Goal: Information Seeking & Learning: Learn about a topic

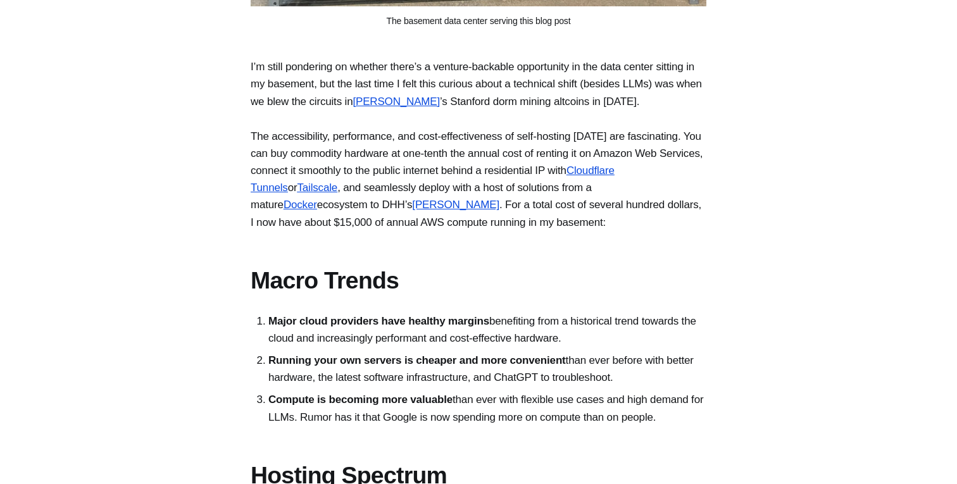
scroll to position [821, 0]
click at [548, 97] on p "I’m still pondering on whether there’s a venture-backable opportunity in the da…" at bounding box center [479, 84] width 456 height 52
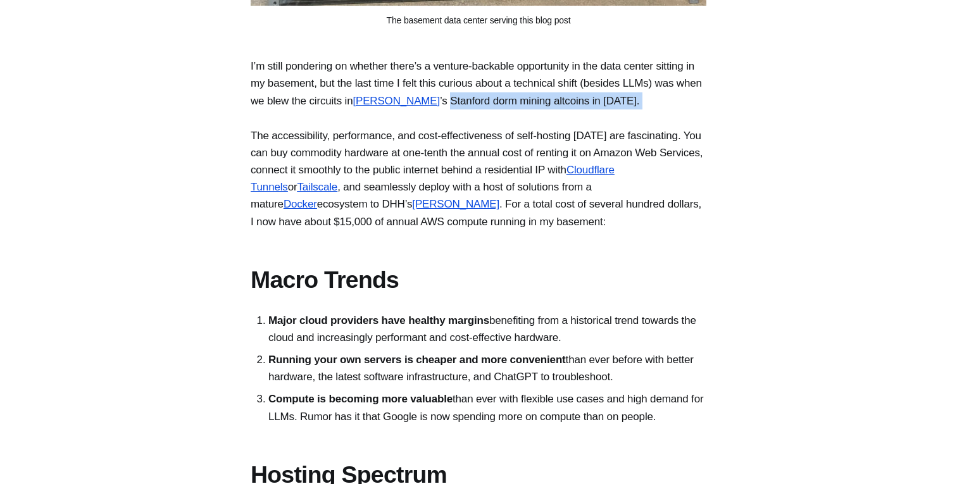
drag, startPoint x: 548, startPoint y: 97, endPoint x: 559, endPoint y: 126, distance: 31.0
click at [559, 110] on p "I’m still pondering on whether there’s a venture-backable opportunity in the da…" at bounding box center [479, 84] width 456 height 52
click at [258, 151] on p "The accessibility, performance, and cost-effectiveness of self-hosting [DATE] a…" at bounding box center [479, 178] width 456 height 103
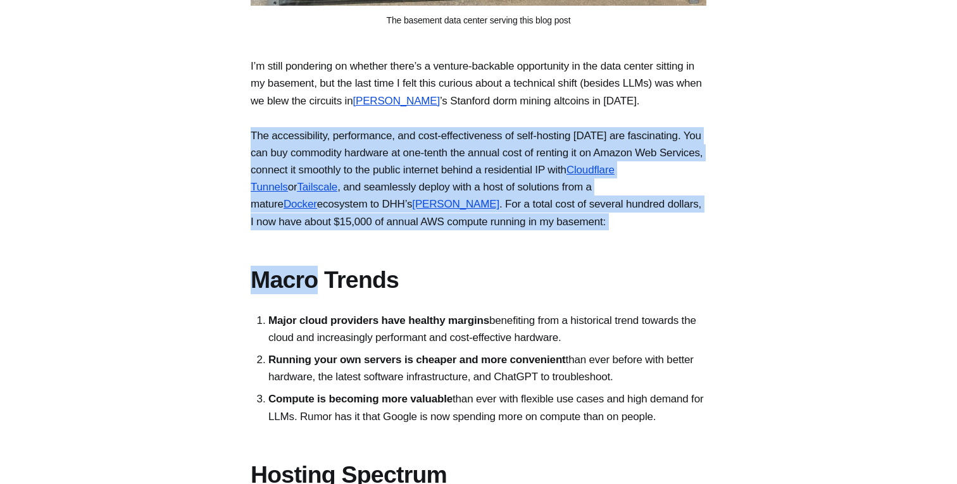
drag, startPoint x: 258, startPoint y: 151, endPoint x: 674, endPoint y: 280, distance: 435.1
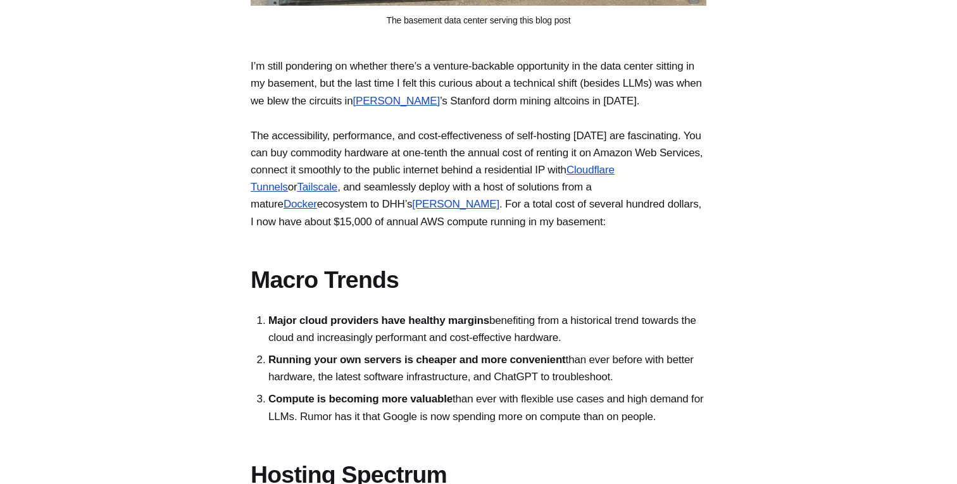
click at [637, 197] on p "The accessibility, performance, and cost-effectiveness of self-hosting [DATE] a…" at bounding box center [479, 178] width 456 height 103
click at [468, 223] on p "The accessibility, performance, and cost-effectiveness of self-hosting [DATE] a…" at bounding box center [479, 178] width 456 height 103
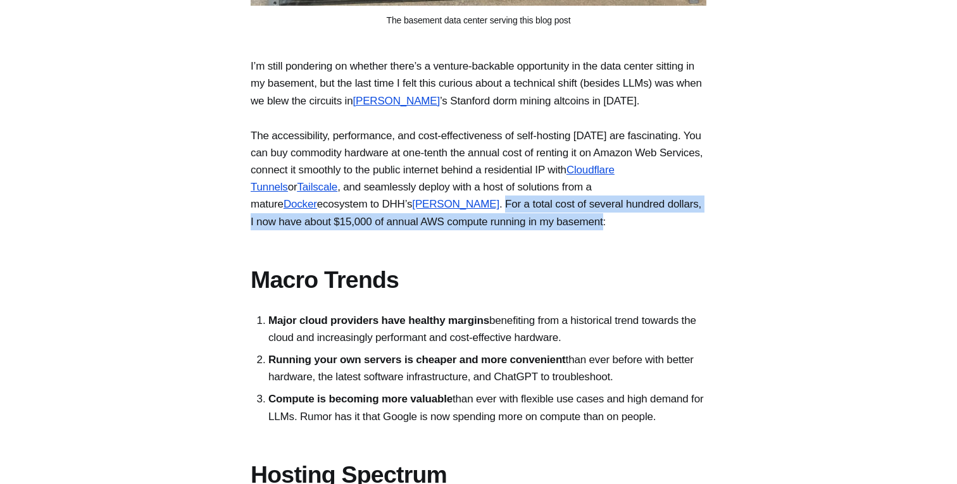
drag, startPoint x: 468, startPoint y: 223, endPoint x: 551, endPoint y: 242, distance: 85.1
click at [551, 230] on p "The accessibility, performance, and cost-effectiveness of self-hosting [DATE] a…" at bounding box center [479, 178] width 456 height 103
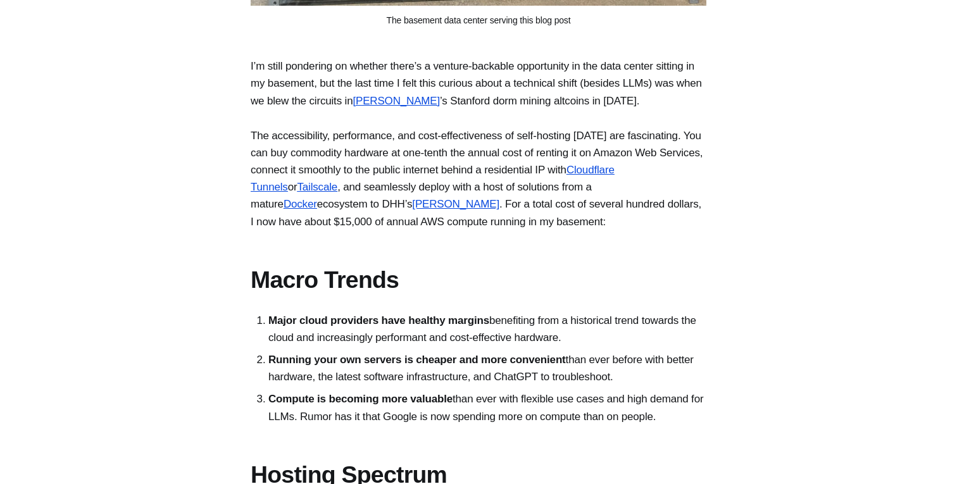
click at [544, 227] on p "The accessibility, performance, and cost-effectiveness of self-hosting [DATE] a…" at bounding box center [479, 178] width 456 height 103
click at [476, 221] on p "The accessibility, performance, and cost-effectiveness of self-hosting [DATE] a…" at bounding box center [479, 178] width 456 height 103
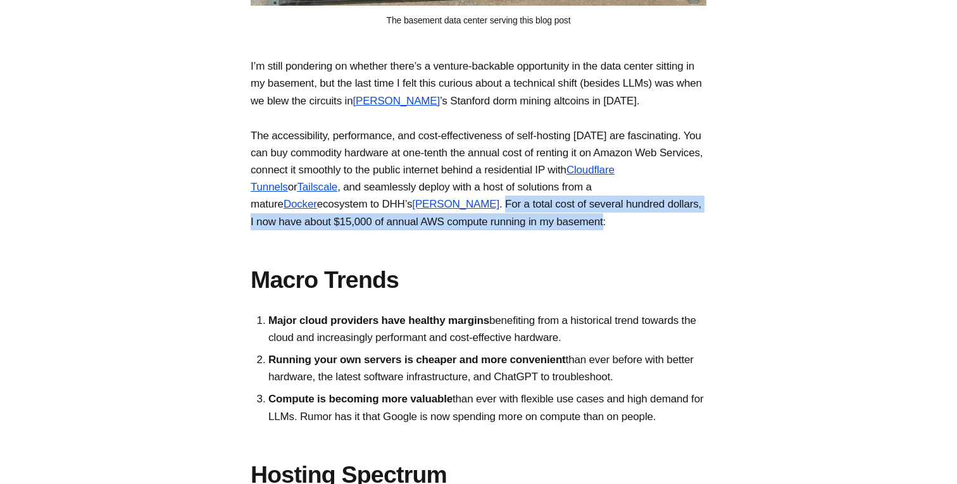
drag, startPoint x: 476, startPoint y: 221, endPoint x: 561, endPoint y: 238, distance: 86.5
click at [561, 230] on p "The accessibility, performance, and cost-effectiveness of self-hosting [DATE] a…" at bounding box center [479, 178] width 456 height 103
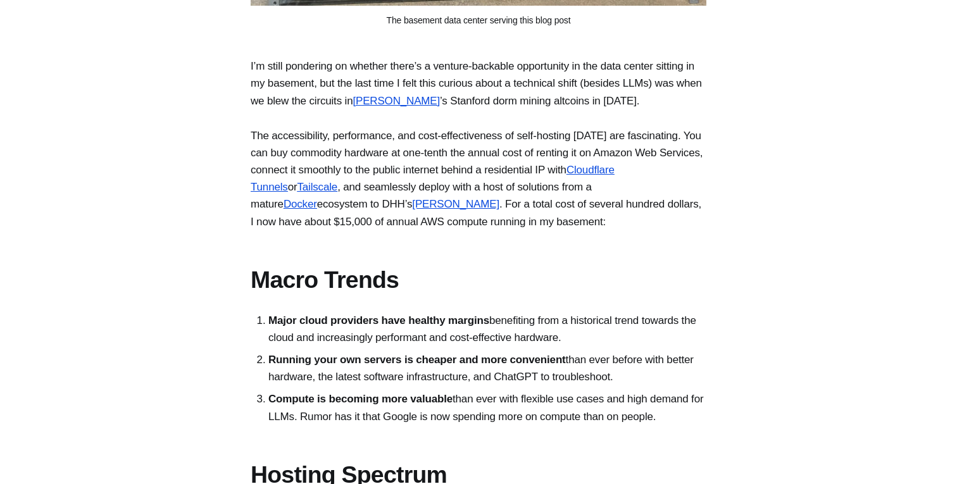
click at [623, 230] on p "The accessibility, performance, and cost-effectiveness of self-hosting [DATE] a…" at bounding box center [479, 178] width 456 height 103
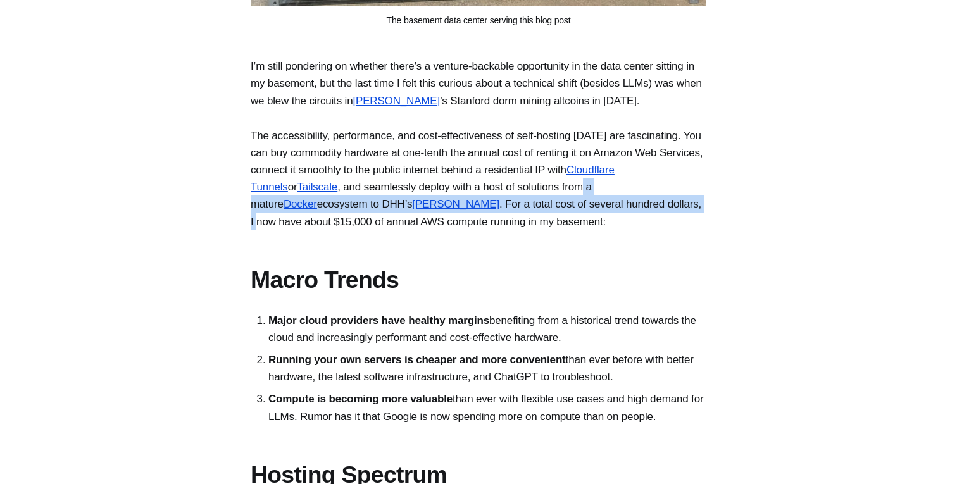
drag, startPoint x: 686, startPoint y: 210, endPoint x: 687, endPoint y: 227, distance: 17.8
click at [687, 227] on p "The accessibility, performance, and cost-effectiveness of self-hosting [DATE] a…" at bounding box center [479, 178] width 456 height 103
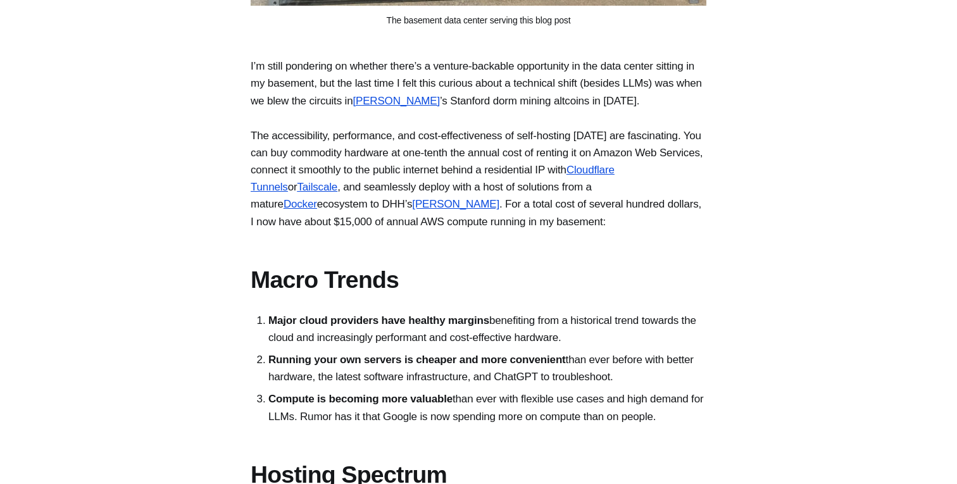
click at [355, 230] on p "The accessibility, performance, and cost-effectiveness of self-hosting [DATE] a…" at bounding box center [479, 178] width 456 height 103
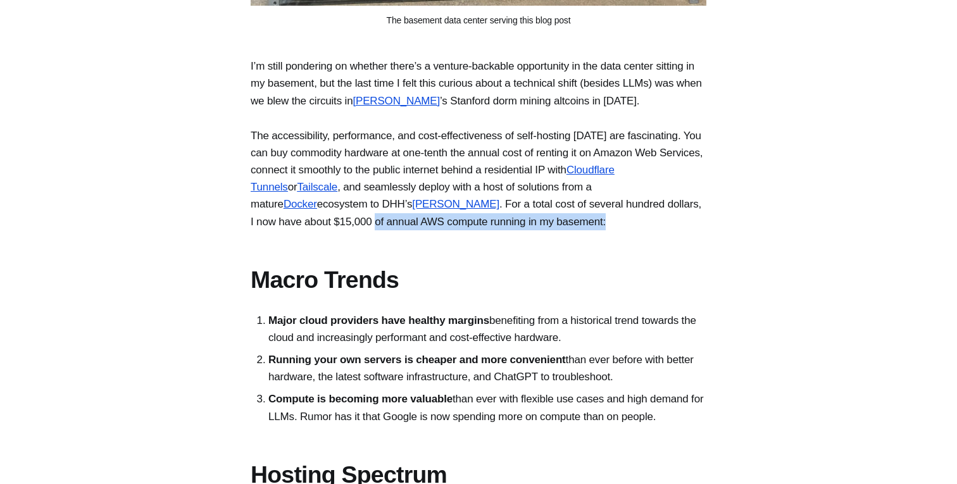
drag, startPoint x: 355, startPoint y: 241, endPoint x: 594, endPoint y: 254, distance: 239.0
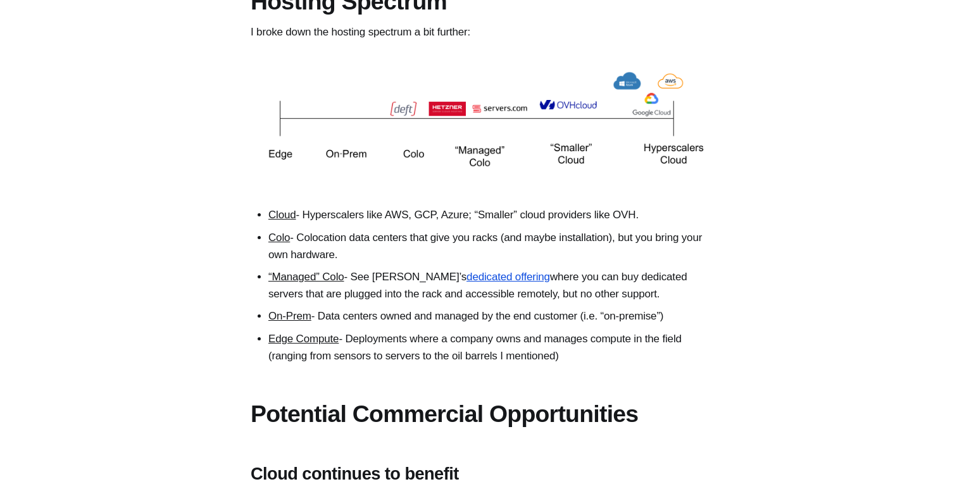
scroll to position [1303, 0]
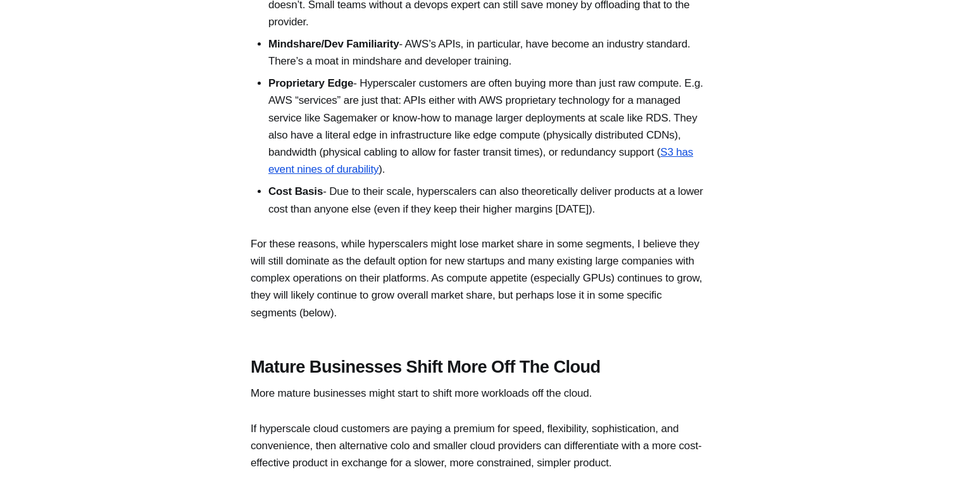
scroll to position [1936, 0]
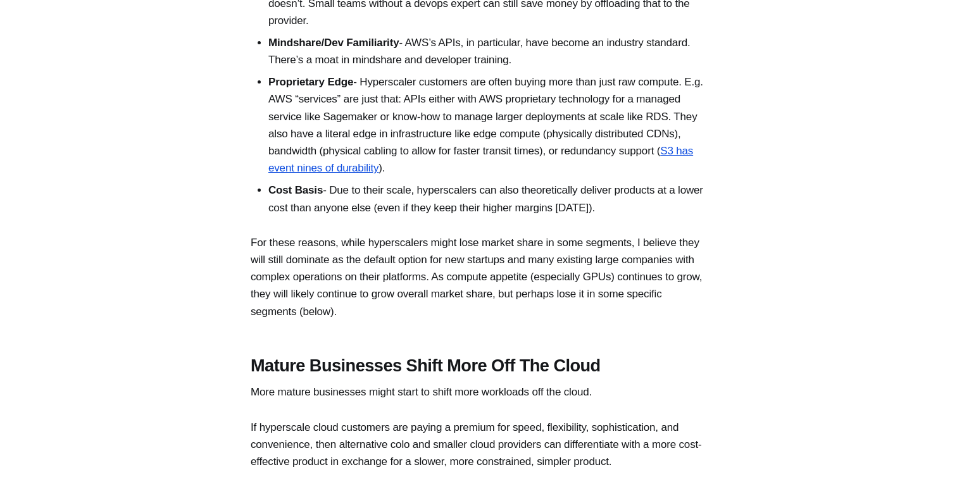
click at [510, 22] on li "Convenience - Cloud services still take care of a level of devops that colos or…" at bounding box center [487, 3] width 438 height 52
drag, startPoint x: 510, startPoint y: 22, endPoint x: 637, endPoint y: 33, distance: 127.7
click at [637, 29] on li "Convenience - Cloud services still take care of a level of devops that colos or…" at bounding box center [487, 3] width 438 height 52
drag, startPoint x: 437, startPoint y: 60, endPoint x: 355, endPoint y: 27, distance: 89.2
click at [355, 27] on li "Convenience - Cloud services still take care of a level of devops that colos or…" at bounding box center [487, 3] width 438 height 52
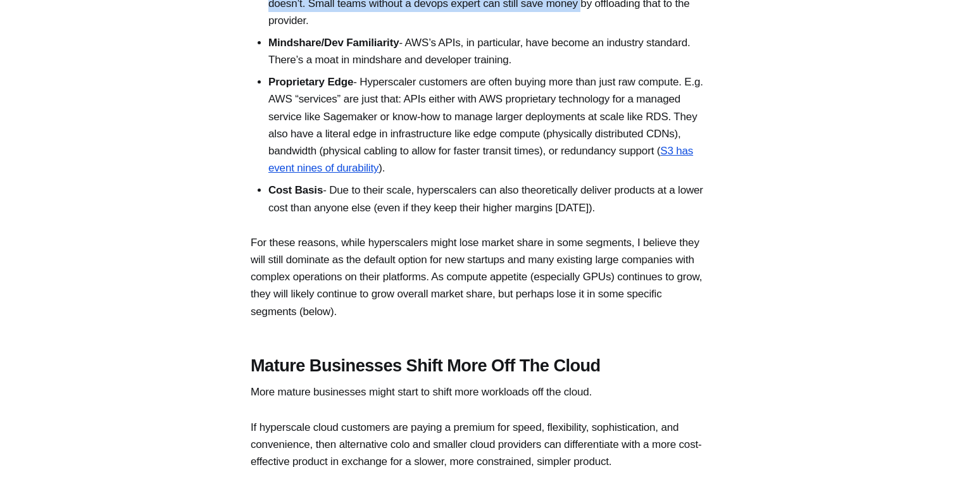
click at [351, 22] on li "Convenience - Cloud services still take care of a level of devops that colos or…" at bounding box center [487, 3] width 438 height 52
drag, startPoint x: 351, startPoint y: 22, endPoint x: 423, endPoint y: 50, distance: 77.4
click at [423, 29] on li "Convenience - Cloud services still take care of a level of devops that colos or…" at bounding box center [487, 3] width 438 height 52
drag, startPoint x: 423, startPoint y: 51, endPoint x: 356, endPoint y: 15, distance: 76.2
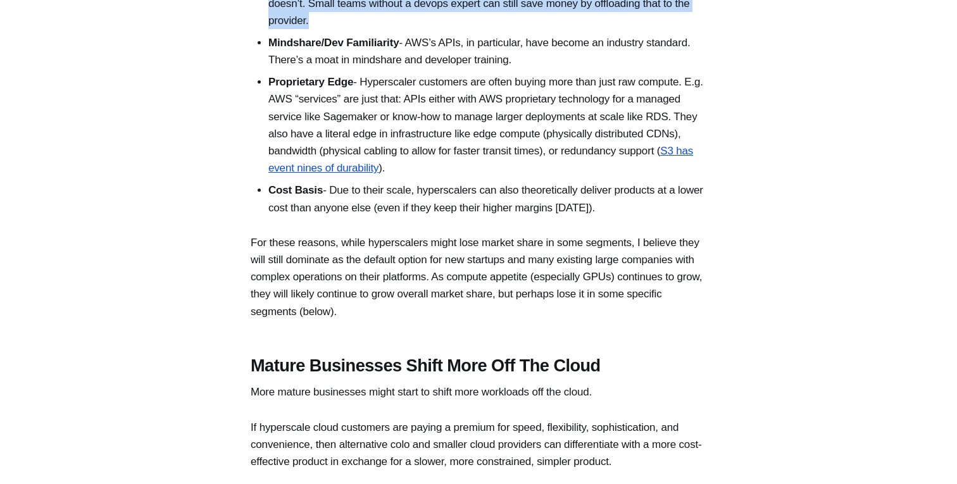
click at [356, 15] on li "Convenience - Cloud services still take care of a level of devops that colos or…" at bounding box center [487, 3] width 438 height 52
drag, startPoint x: 356, startPoint y: 15, endPoint x: 432, endPoint y: 52, distance: 84.4
click at [432, 29] on li "Convenience - Cloud services still take care of a level of devops that colos or…" at bounding box center [487, 3] width 438 height 52
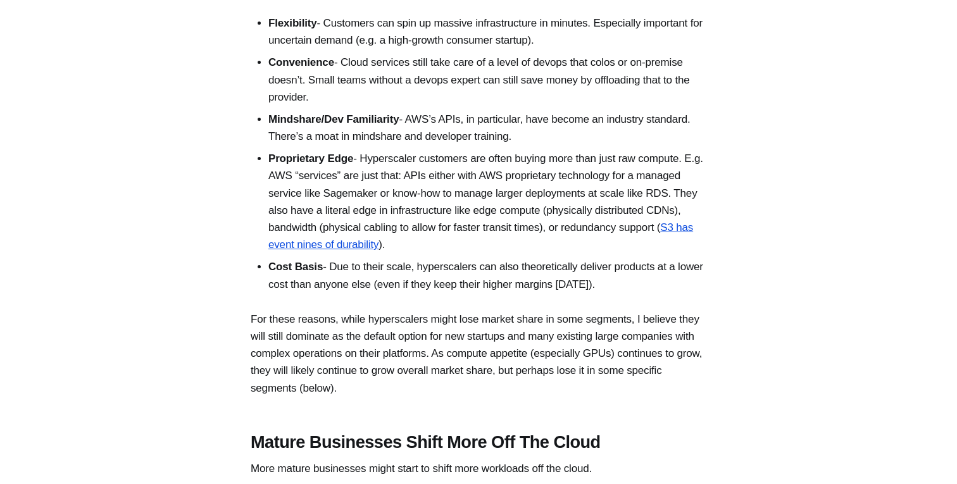
scroll to position [1854, 0]
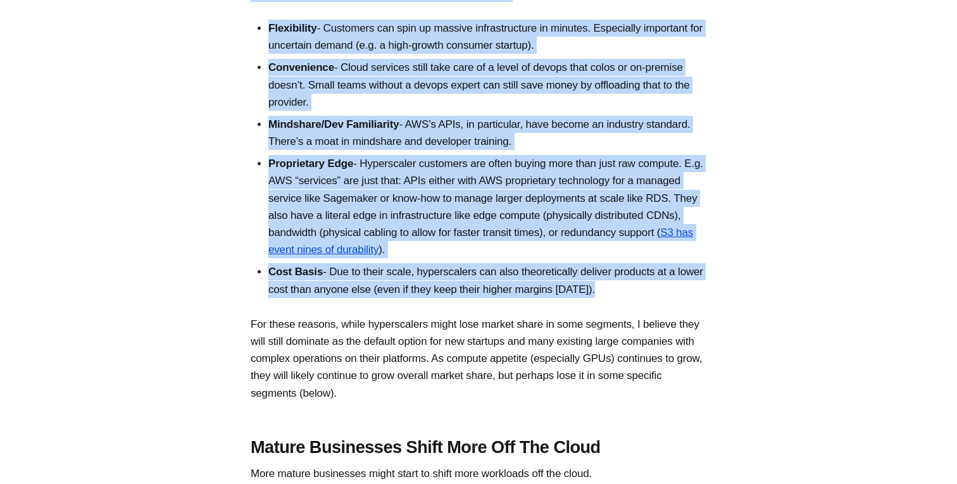
drag, startPoint x: 249, startPoint y: 28, endPoint x: 649, endPoint y: 318, distance: 493.6
click at [649, 298] on li "Cost Basis - Due to their scale, hyperscalers can also theoretically deliver pr…" at bounding box center [487, 280] width 438 height 34
drag, startPoint x: 649, startPoint y: 326, endPoint x: 256, endPoint y: 47, distance: 481.8
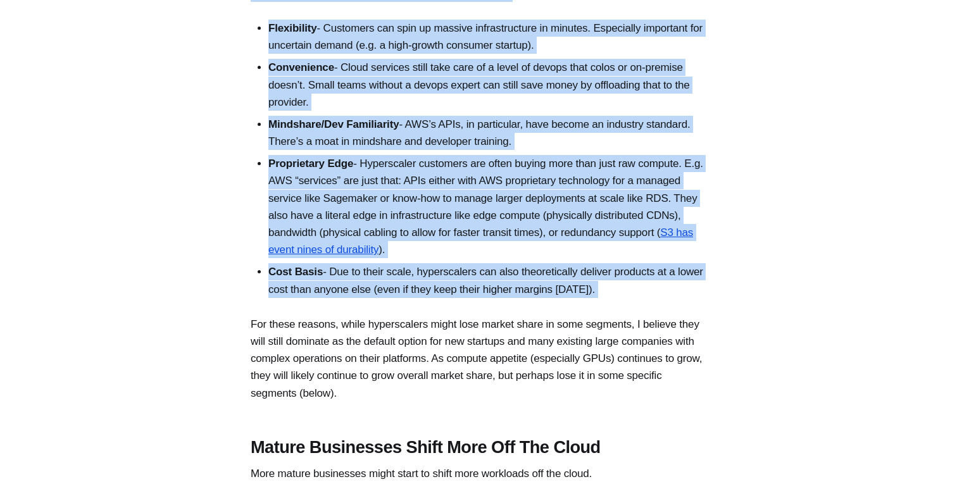
drag, startPoint x: 249, startPoint y: 23, endPoint x: 624, endPoint y: 336, distance: 487.7
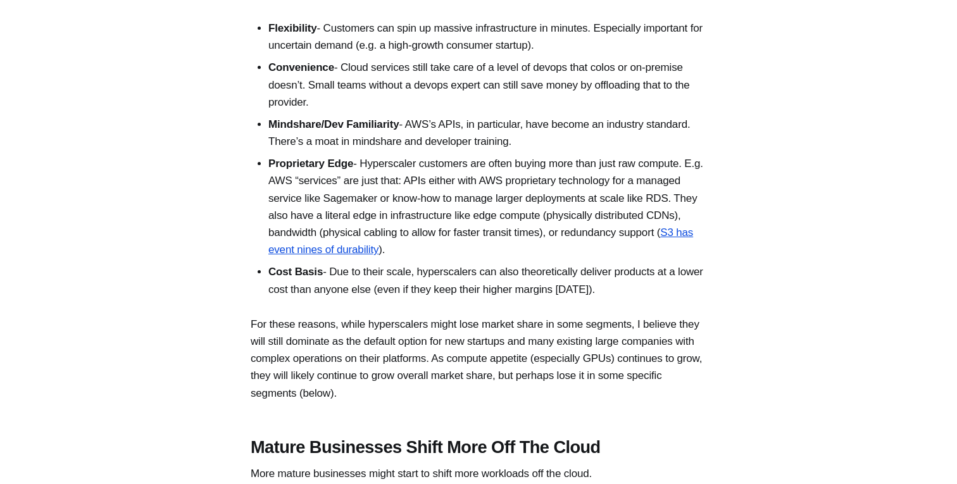
click at [706, 111] on li "Convenience - Cloud services still take care of a level of devops that colos or…" at bounding box center [487, 85] width 438 height 52
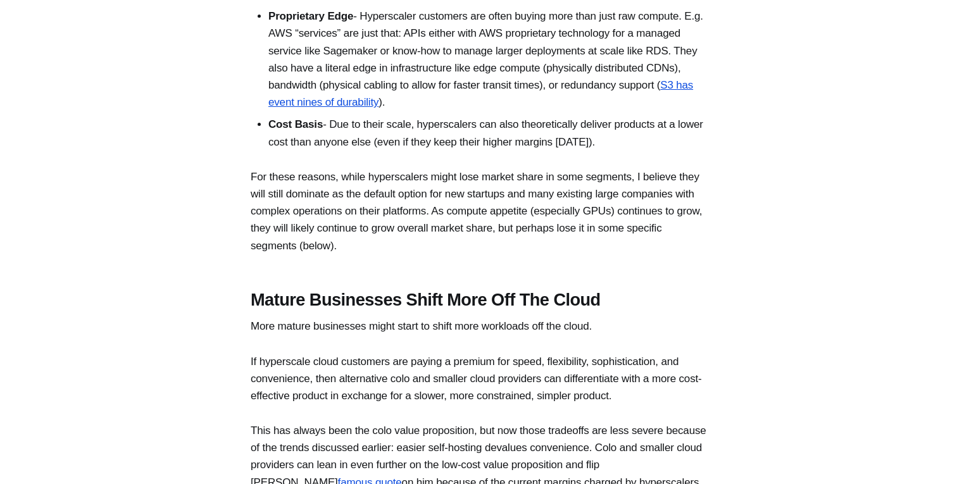
scroll to position [2003, 0]
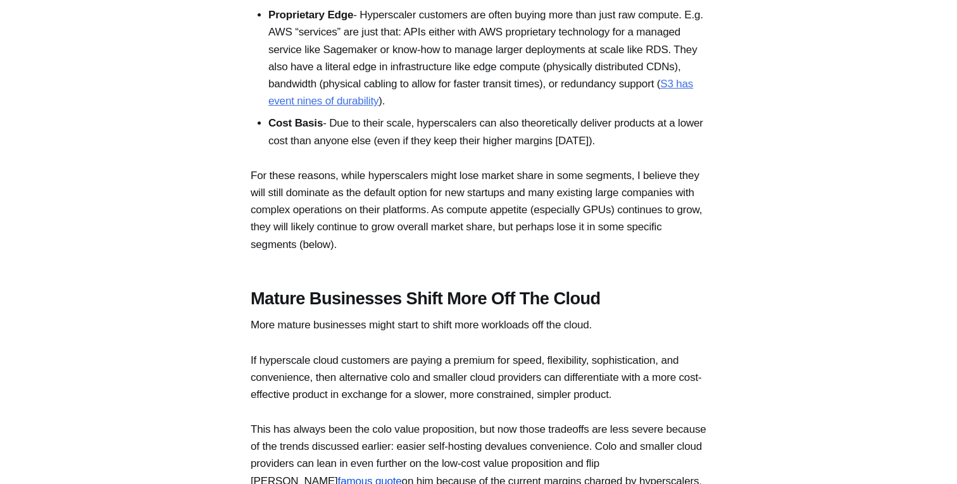
click at [535, 107] on link "S3 has event nines of durability" at bounding box center [480, 92] width 425 height 29
